Goal: Task Accomplishment & Management: Use online tool/utility

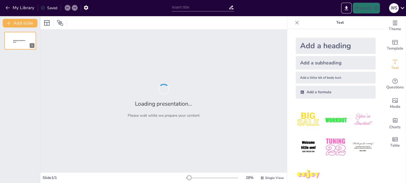
type input "Barrio y Comunidad: Tejiendo Vínculos para el Futuro"
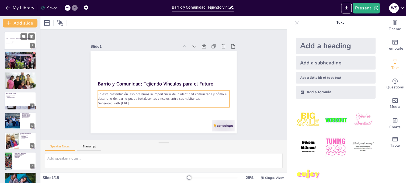
click at [10, 43] on p "Generated with [URL]" at bounding box center [20, 43] width 29 height 1
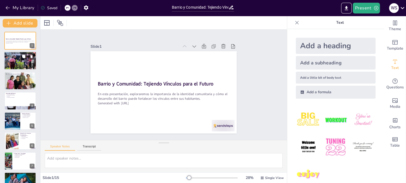
click at [9, 59] on div at bounding box center [20, 61] width 36 height 18
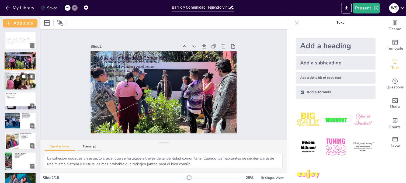
click at [10, 81] on div at bounding box center [20, 81] width 32 height 22
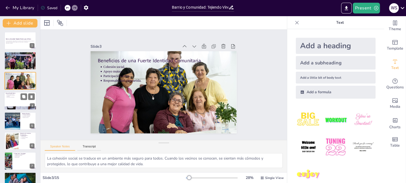
click at [13, 100] on div at bounding box center [20, 101] width 32 height 18
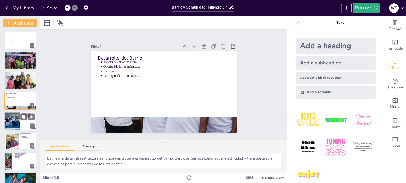
click at [10, 119] on div at bounding box center [12, 121] width 29 height 18
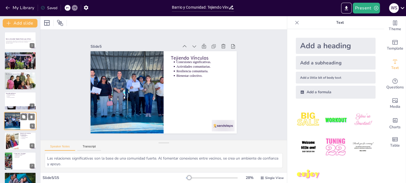
scroll to position [16, 0]
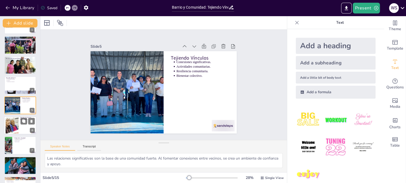
click at [9, 124] on div at bounding box center [12, 125] width 25 height 16
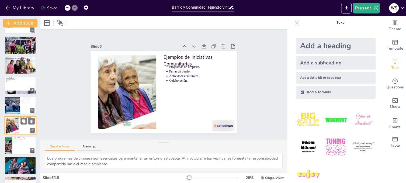
scroll to position [36, 0]
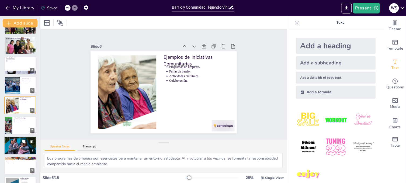
click at [8, 144] on div at bounding box center [20, 146] width 32 height 22
type textarea "La falta de recursos es una limitación significativa que puede frenar el desarr…"
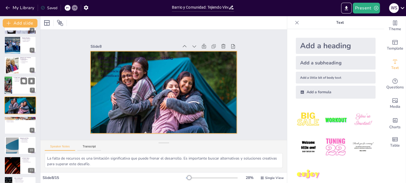
scroll to position [0, 0]
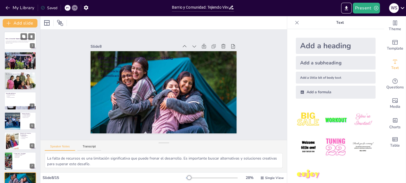
click at [9, 39] on strong "Barrio y Comunidad: Tejiendo Vínculos para el Futuro" at bounding box center [19, 38] width 26 height 1
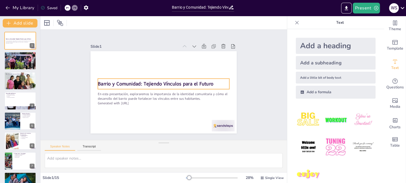
click at [140, 81] on strong "Barrio y Comunidad: Tejiendo Vínculos para el Futuro" at bounding box center [156, 82] width 114 height 30
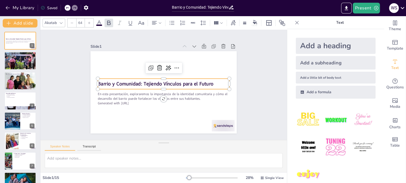
click at [140, 81] on strong "Barrio y Comunidad: Tejiendo Vínculos para el Futuro" at bounding box center [157, 79] width 97 height 73
click at [209, 83] on p "Barrio y Comunidad: Tejiendo Vínculos para el Futuro" at bounding box center [164, 84] width 130 height 34
click at [209, 83] on p "Barrio y Comunidad: Tejiendo Vínculos para el Futuro" at bounding box center [164, 84] width 123 height 60
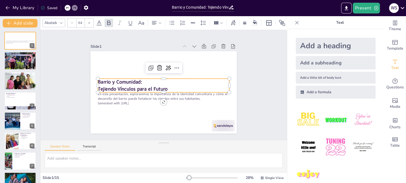
click at [183, 83] on p "Tejiendo Vínculos para el Futuro" at bounding box center [159, 85] width 47 height 127
click at [191, 83] on p "Tejiendo Vínculos para el Futuro" at bounding box center [160, 86] width 72 height 117
click at [204, 79] on p "Barrio y Comunidad:" at bounding box center [164, 82] width 123 height 60
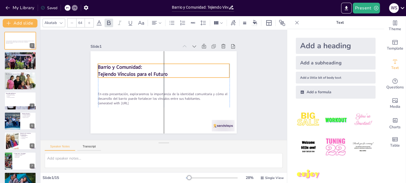
drag, startPoint x: 182, startPoint y: 81, endPoint x: 182, endPoint y: 67, distance: 14.8
click at [182, 67] on p "Barrio y Comunidad:" at bounding box center [181, 84] width 7 height 131
click at [133, 73] on strong "Tejiendo Vínculos para el Futuro" at bounding box center [137, 65] width 68 height 28
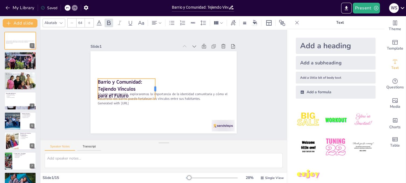
drag, startPoint x: 225, startPoint y: 86, endPoint x: 151, endPoint y: 89, distance: 74.1
click at [151, 89] on div at bounding box center [156, 82] width 18 height 17
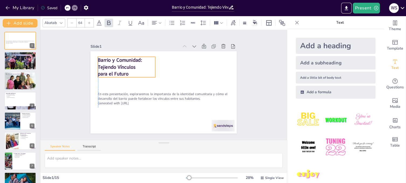
drag, startPoint x: 129, startPoint y: 83, endPoint x: 129, endPoint y: 61, distance: 21.8
click at [178, 61] on strong "Barrio y Comunidad:" at bounding box center [183, 38] width 11 height 44
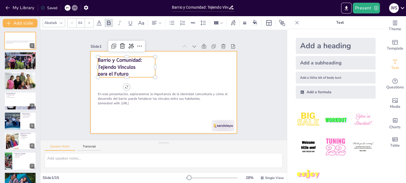
click at [190, 82] on div at bounding box center [161, 91] width 164 height 123
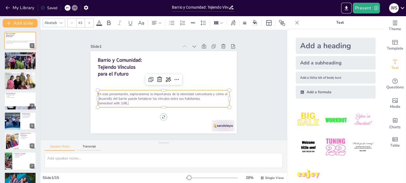
click at [143, 92] on p "En esta presentación, exploraremos la importancia de la identidad comunitaria y…" at bounding box center [154, 93] width 95 height 104
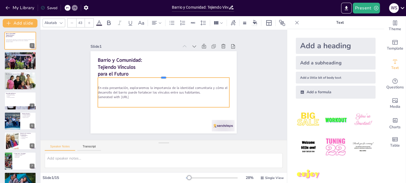
drag, startPoint x: 160, startPoint y: 87, endPoint x: 161, endPoint y: 75, distance: 12.7
click at [161, 75] on div at bounding box center [172, 81] width 57 height 122
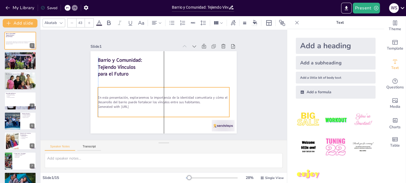
drag, startPoint x: 160, startPoint y: 105, endPoint x: 159, endPoint y: 113, distance: 8.4
click at [159, 113] on div "En esta presentación, exploraremos la importancia de la identidad comunitaria y…" at bounding box center [146, 81] width 56 height 135
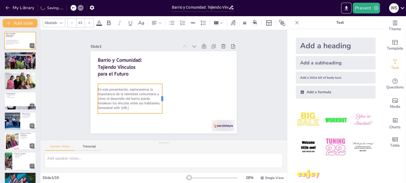
drag, startPoint x: 225, startPoint y: 96, endPoint x: 158, endPoint y: 99, distance: 67.1
click at [158, 99] on div at bounding box center [151, 91] width 29 height 16
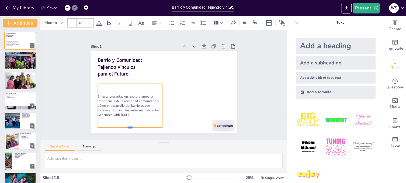
drag, startPoint x: 126, startPoint y: 111, endPoint x: 125, endPoint y: 124, distance: 12.9
click at [125, 122] on div at bounding box center [110, 101] width 55 height 41
drag, startPoint x: 158, startPoint y: 103, endPoint x: 151, endPoint y: 104, distance: 7.6
click at [151, 104] on div at bounding box center [145, 95] width 32 height 35
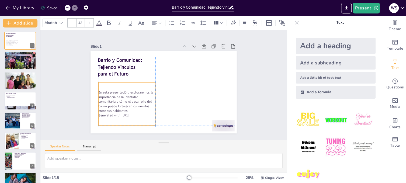
click at [135, 76] on p "En esta presentación, exploraremos la importancia de la identidad comunitaria y…" at bounding box center [146, 47] width 23 height 57
click at [192, 111] on p "Generated with [URL]" at bounding box center [208, 100] width 32 height 51
click at [135, 104] on p "Generated with [URL]" at bounding box center [115, 82] width 45 height 41
drag, startPoint x: 135, startPoint y: 112, endPoint x: 133, endPoint y: 110, distance: 3.0
click at [133, 90] on div "En esta presentación, exploraremos la importancia de la identidad comunitaria y…" at bounding box center [131, 58] width 48 height 63
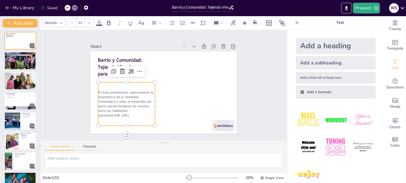
click at [144, 113] on p "Generated with [URL]" at bounding box center [121, 107] width 57 height 16
click at [135, 80] on p "Generated with [URL]" at bounding box center [129, 51] width 11 height 57
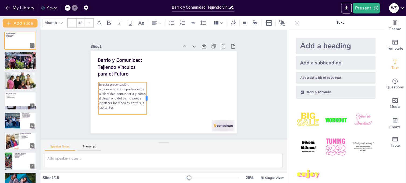
drag, startPoint x: 151, startPoint y: 94, endPoint x: 143, endPoint y: 95, distance: 8.6
click at [143, 92] on div at bounding box center [144, 80] width 29 height 22
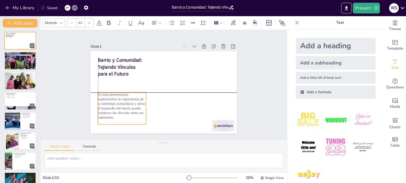
drag, startPoint x: 118, startPoint y: 111, endPoint x: 117, endPoint y: 120, distance: 8.7
click at [117, 106] on p at bounding box center [108, 90] width 42 height 32
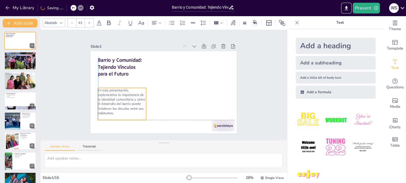
drag, startPoint x: 118, startPoint y: 91, endPoint x: 117, endPoint y: 86, distance: 5.1
click at [117, 78] on p "En esta presentación, exploraremos la importancia de la identidad comunitaria y…" at bounding box center [134, 50] width 41 height 54
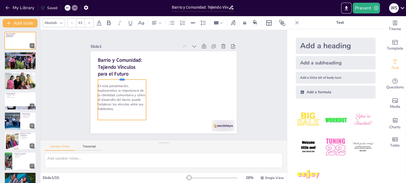
drag, startPoint x: 119, startPoint y: 85, endPoint x: 119, endPoint y: 76, distance: 8.3
click at [142, 67] on div at bounding box center [153, 44] width 23 height 46
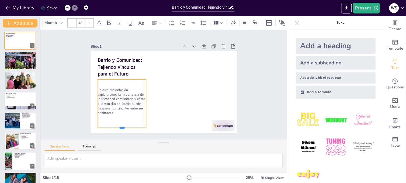
drag, startPoint x: 118, startPoint y: 118, endPoint x: 117, endPoint y: 126, distance: 7.9
click at [117, 117] on div at bounding box center [105, 103] width 44 height 28
click at [133, 120] on div at bounding box center [130, 117] width 6 height 6
click at [88, 22] on icon at bounding box center [89, 22] width 3 height 3
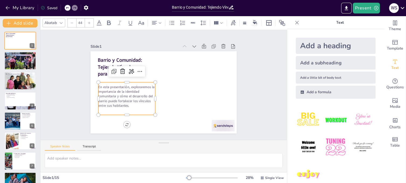
click at [88, 22] on icon at bounding box center [89, 22] width 3 height 3
click at [88, 21] on icon at bounding box center [89, 22] width 3 height 3
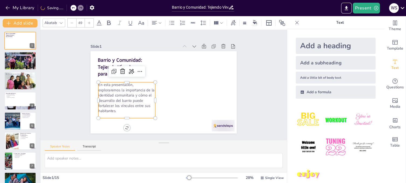
click at [88, 21] on icon at bounding box center [89, 22] width 3 height 3
type input "52"
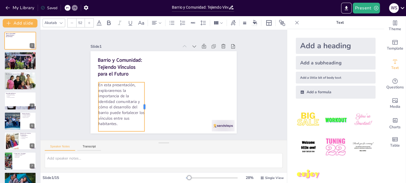
drag, startPoint x: 151, startPoint y: 99, endPoint x: 141, endPoint y: 99, distance: 9.7
click at [163, 83] on div at bounding box center [172, 59] width 19 height 48
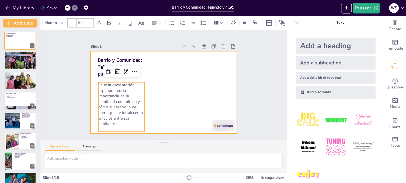
click at [154, 97] on div at bounding box center [158, 79] width 159 height 163
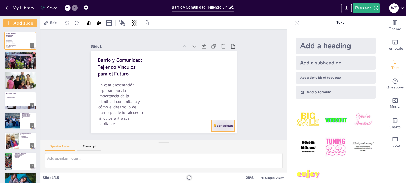
click at [160, 143] on div at bounding box center [151, 156] width 20 height 26
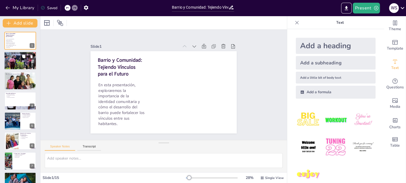
click at [12, 58] on div at bounding box center [20, 61] width 36 height 18
type textarea "La cohesión social es un aspecto crucial que se fortalece a través de la identi…"
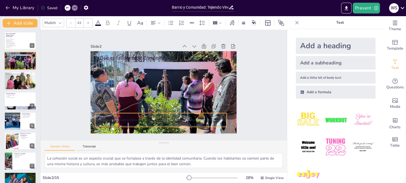
drag, startPoint x: 113, startPoint y: 64, endPoint x: 111, endPoint y: 115, distance: 51.8
click at [111, 75] on p "La identidad evoluciona con el tiempo." at bounding box center [153, 53] width 121 height 43
click at [88, 21] on icon at bounding box center [87, 22] width 3 height 3
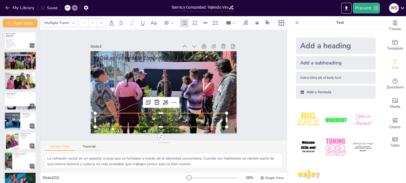
click at [88, 21] on div at bounding box center [84, 23] width 9 height 9
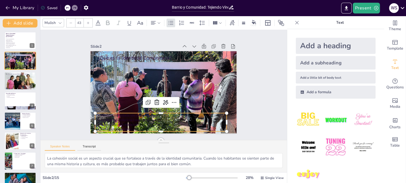
click at [88, 21] on icon at bounding box center [87, 22] width 3 height 3
click at [97, 22] on icon at bounding box center [98, 23] width 6 height 6
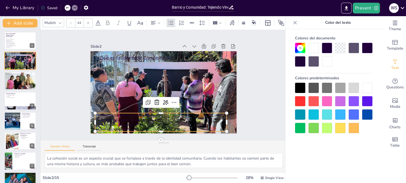
click at [327, 61] on div at bounding box center [327, 61] width 10 height 10
click at [313, 46] on div at bounding box center [313, 48] width 10 height 10
click at [156, 57] on ul "Identidad comunitaria une a los habitantes. La identidad evoluciona con el tiem…" at bounding box center [166, 47] width 131 height 19
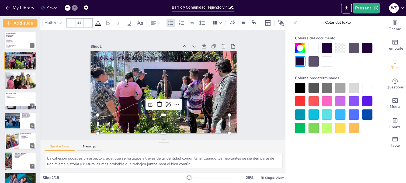
click at [176, 99] on ul "Identidad comunitaria une a los habitantes. La identidad evoluciona con el tiem…" at bounding box center [186, 53] width 117 height 92
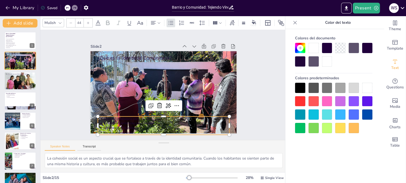
click at [367, 86] on div at bounding box center [367, 88] width 10 height 10
click at [139, 118] on ul "Identidad comunitaria une a los habitantes. La identidad evoluciona con el tiem…" at bounding box center [123, 89] width 32 height 132
click at [132, 118] on p "Identidad comunitaria une a los habitantes." at bounding box center [129, 88] width 5 height 126
click at [186, 79] on icon at bounding box center [187, 76] width 2 height 4
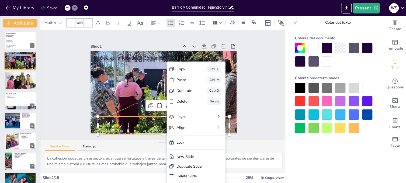
click at [153, 95] on p "Importancia de la interacción." at bounding box center [190, 51] width 97 height 88
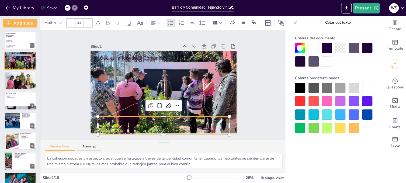
click at [133, 111] on p "Reconocimiento mutuo." at bounding box center [124, 59] width 78 height 104
click at [125, 129] on p "Reconocimiento mutuo." at bounding box center [116, 83] width 18 height 126
type input "44"
drag, startPoint x: 161, startPoint y: 114, endPoint x: 161, endPoint y: 106, distance: 8.6
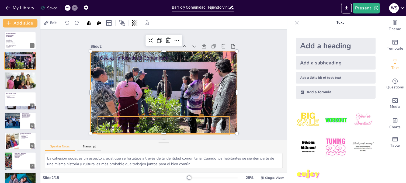
click at [155, 108] on p "Identidad comunitaria une a los habitantes." at bounding box center [187, 60] width 88 height 97
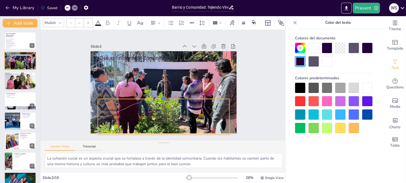
drag, startPoint x: 159, startPoint y: 114, endPoint x: 161, endPoint y: 96, distance: 17.6
click at [161, 96] on div at bounding box center [171, 93] width 100 height 91
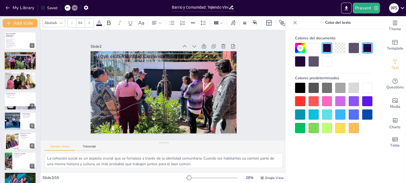
click at [124, 54] on p "¿Qué es la Identidad Comunitaria?" at bounding box center [138, 96] width 60 height 123
click at [313, 47] on div at bounding box center [313, 48] width 10 height 10
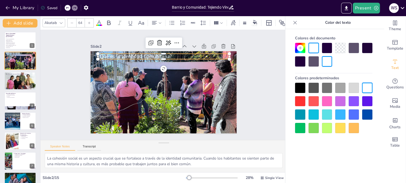
click at [90, 21] on icon at bounding box center [89, 22] width 3 height 3
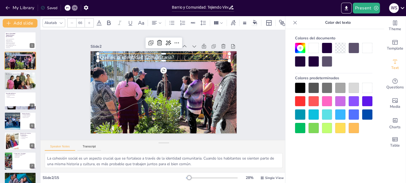
click at [90, 21] on icon at bounding box center [89, 22] width 3 height 3
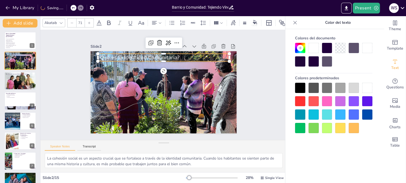
click at [90, 21] on icon at bounding box center [89, 22] width 3 height 3
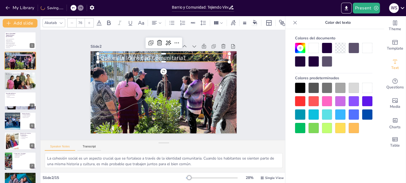
click at [90, 21] on icon at bounding box center [89, 22] width 3 height 3
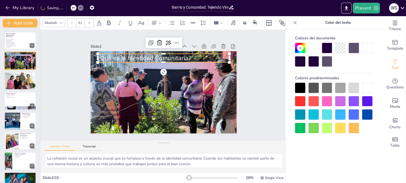
click at [90, 21] on icon at bounding box center [89, 22] width 3 height 3
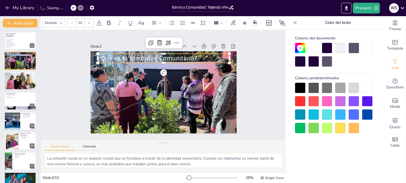
click at [90, 21] on icon at bounding box center [89, 22] width 3 height 3
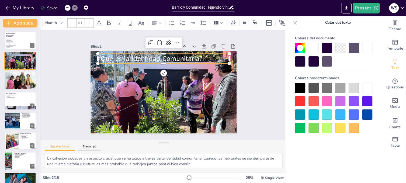
click at [90, 21] on icon at bounding box center [89, 22] width 3 height 3
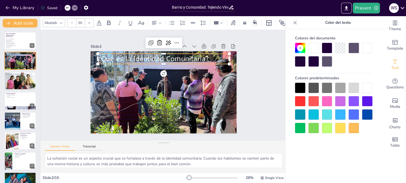
click at [90, 21] on icon at bounding box center [89, 22] width 3 height 3
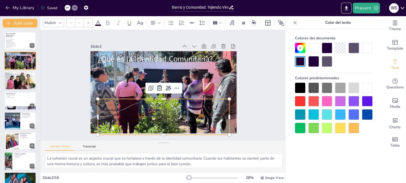
click at [134, 97] on p "Importancia de la interacción." at bounding box center [141, 59] width 104 height 78
click at [369, 89] on div at bounding box center [367, 88] width 10 height 10
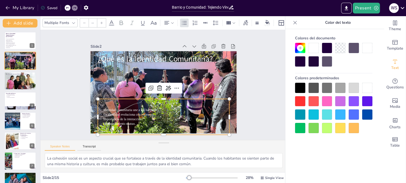
click at [169, 111] on li "La identidad evoluciona con el tiempo." at bounding box center [190, 72] width 43 height 121
click at [110, 121] on li "Reconocimiento mutuo." at bounding box center [125, 79] width 31 height 124
click at [170, 118] on p "Importancia de la interacción." at bounding box center [194, 99] width 67 height 111
click at [101, 22] on icon at bounding box center [101, 23] width 2 height 2
type input "NaN"
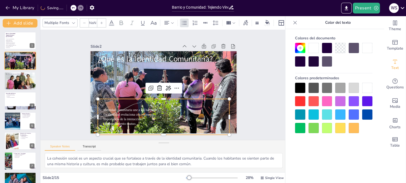
click at [187, 110] on p "La identidad evoluciona con el tiempo." at bounding box center [144, 106] width 88 height 97
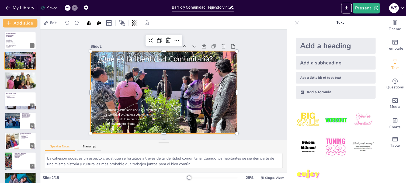
click at [218, 82] on div at bounding box center [162, 77] width 182 height 129
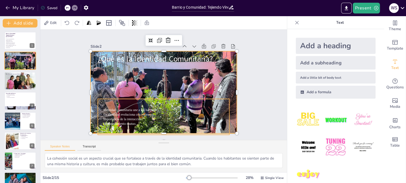
click at [192, 108] on p "Identidad comunitaria une a los habitantes." at bounding box center [187, 77] width 31 height 124
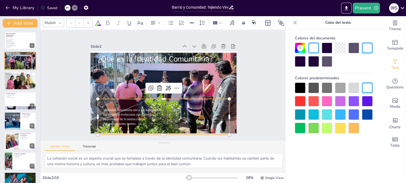
click at [88, 21] on icon at bounding box center [87, 22] width 3 height 3
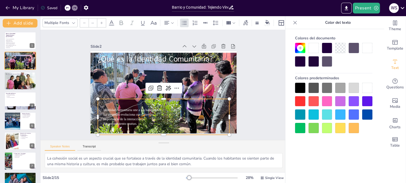
click at [89, 20] on input "--" at bounding box center [93, 23] width 8 height 9
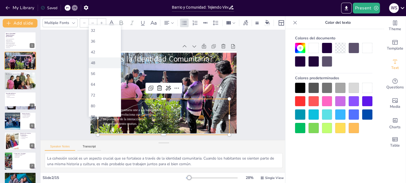
scroll to position [156, 0]
click at [93, 56] on font "80" at bounding box center [93, 57] width 4 height 5
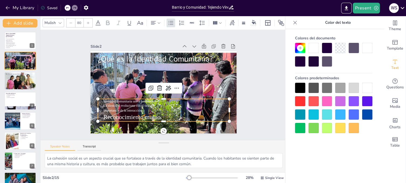
type input "NaN"
click at [156, 99] on p "Identidad comunitaria une a los habitantes." at bounding box center [159, 100] width 117 height 55
click at [155, 100] on p "Identidad comunitaria une a los habitantes." at bounding box center [150, 75] width 88 height 97
click at [155, 100] on p "Identidad comunitaria une a los habitantes." at bounding box center [157, 100] width 111 height 67
click at [158, 99] on p "Identidad comunitaria une a los habitantes." at bounding box center [147, 80] width 55 height 117
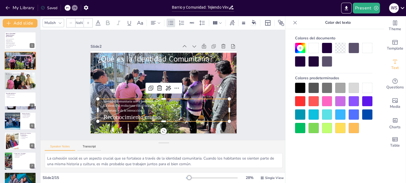
click at [158, 71] on p "Identidad comunitaria une a los habitantes." at bounding box center [161, 68] width 126 height 5
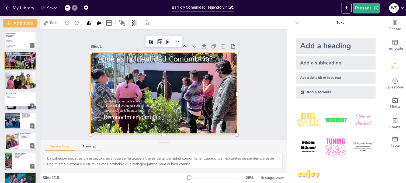
click at [224, 72] on div at bounding box center [158, 92] width 181 height 163
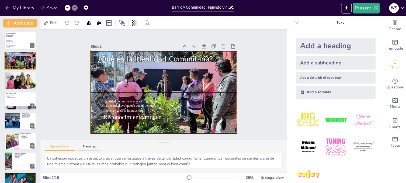
click at [217, 68] on div at bounding box center [157, 88] width 153 height 183
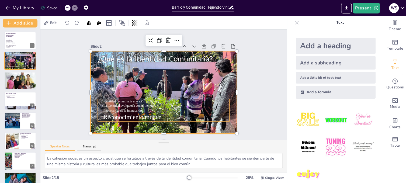
click at [140, 88] on p "Importancia de la interacción." at bounding box center [171, 60] width 117 height 55
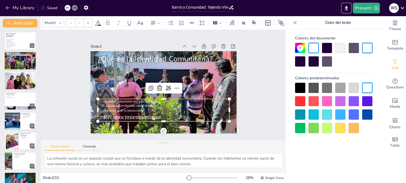
click at [137, 90] on p "Importancia de la interacción." at bounding box center [150, 62] width 117 height 55
click at [134, 107] on p "Importancia de la interacción." at bounding box center [155, 109] width 117 height 55
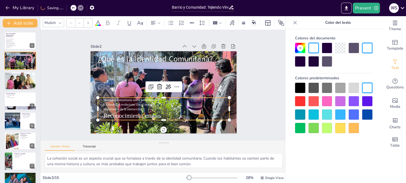
click at [134, 107] on p "Importancia de la interacción." at bounding box center [161, 109] width 124 height 31
type input "NaN"
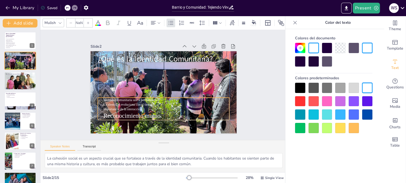
click at [137, 107] on p "Importancia de la interacción." at bounding box center [182, 101] width 97 height 88
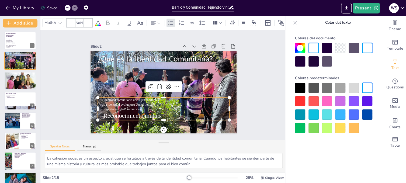
click at [88, 21] on icon at bounding box center [87, 22] width 3 height 3
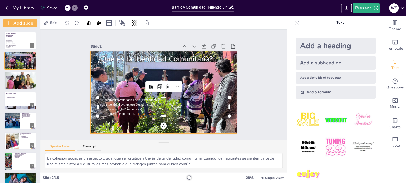
click at [213, 86] on div at bounding box center [170, 87] width 129 height 182
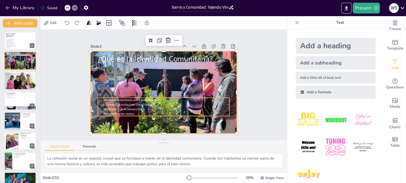
click at [153, 103] on p "La identidad evoluciona con el tiempo." at bounding box center [178, 71] width 78 height 104
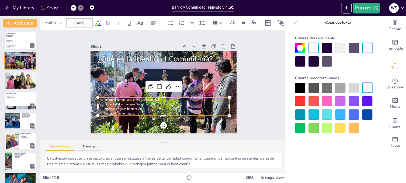
click at [89, 21] on icon at bounding box center [87, 22] width 3 height 3
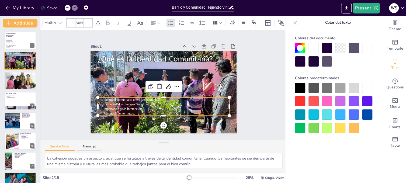
click at [89, 21] on icon at bounding box center [87, 22] width 3 height 3
click at [131, 102] on p "La identidad evoluciona con el tiempo." at bounding box center [150, 71] width 104 height 78
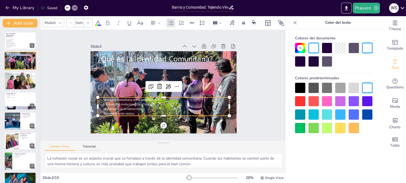
click at [131, 102] on p "La identidad evoluciona con el tiempo." at bounding box center [148, 72] width 97 height 88
click at [88, 21] on icon at bounding box center [87, 22] width 3 height 3
click at [156, 85] on p "Identidad comunitaria une a los habitantes." at bounding box center [164, 69] width 124 height 31
click at [175, 100] on p "La identidad evoluciona con el tiempo." at bounding box center [184, 84] width 18 height 126
click at [139, 103] on p "La identidad evoluciona con el tiempo." at bounding box center [178, 71] width 78 height 104
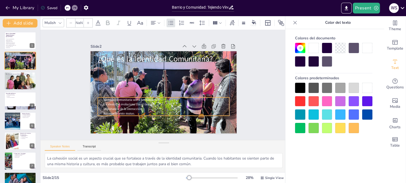
click at [125, 103] on p "La identidad evoluciona con el tiempo." at bounding box center [166, 104] width 126 height 5
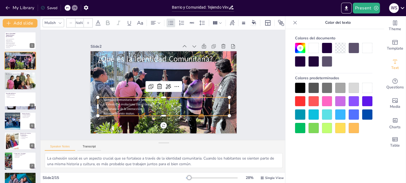
click at [218, 116] on div at bounding box center [221, 119] width 6 height 6
click at [88, 22] on icon at bounding box center [88, 23] width 2 height 2
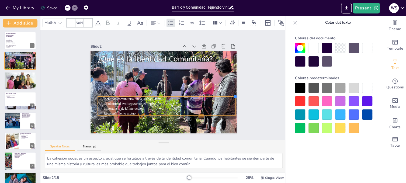
click at [226, 93] on div "¿Qué es la Identidad Comunitaria? Identidad comunitaria une a los habitantes. L…" at bounding box center [157, 80] width 152 height 166
click at [118, 24] on div at bounding box center [115, 21] width 6 height 6
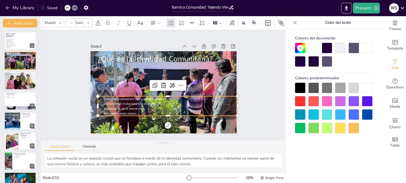
click at [86, 21] on icon at bounding box center [87, 22] width 3 height 3
click at [152, 100] on p "Identidad comunitaria une a los habitantes." at bounding box center [175, 73] width 46 height 129
drag, startPoint x: 107, startPoint y: 142, endPoint x: 168, endPoint y: 89, distance: 80.9
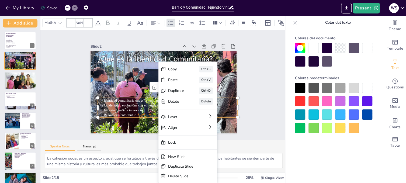
click at [135, 102] on p "La identidad evoluciona con el tiempo." at bounding box center [144, 94] width 19 height 134
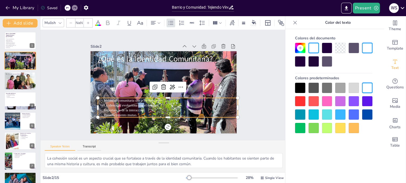
click at [134, 102] on p "La identidad evoluciona con el tiempo." at bounding box center [159, 105] width 118 height 71
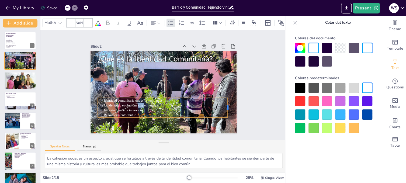
drag, startPoint x: 234, startPoint y: 106, endPoint x: 224, endPoint y: 105, distance: 10.0
click at [100, 101] on div at bounding box center [94, 91] width 12 height 20
drag, startPoint x: 224, startPoint y: 105, endPoint x: 163, endPoint y: 108, distance: 60.7
click at [150, 86] on div at bounding box center [141, 81] width 20 height 12
